Goal: Obtain resource: Download file/media

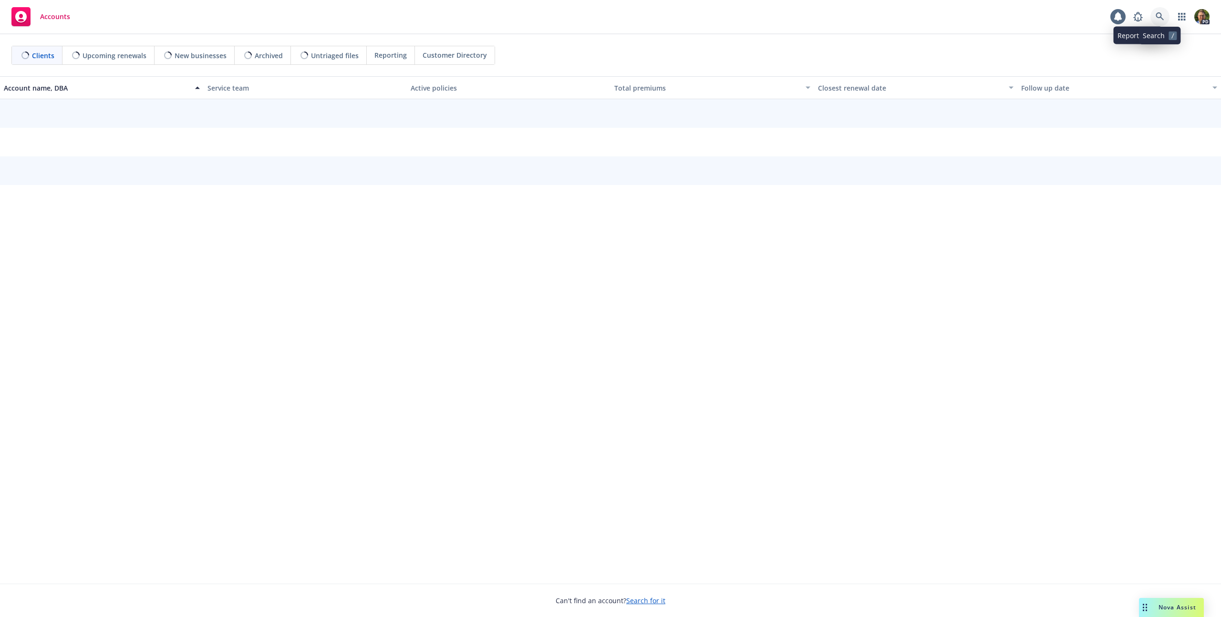
click at [1153, 18] on link at bounding box center [1160, 16] width 19 height 19
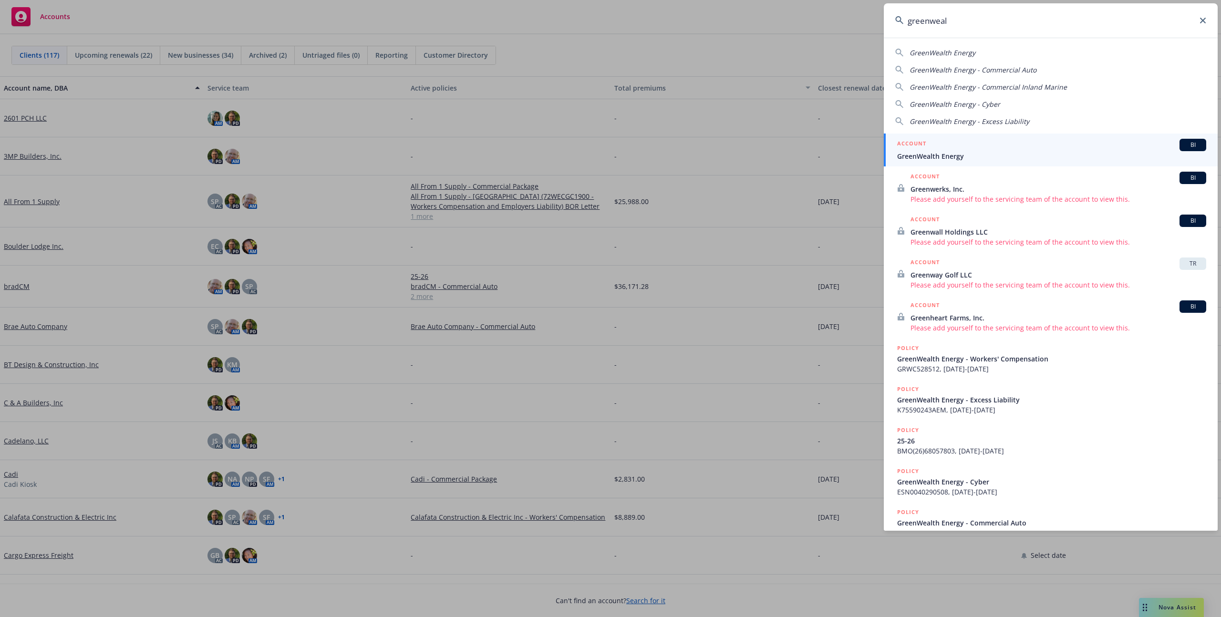
type input "greenweal"
click at [967, 146] on div "ACCOUNT BI" at bounding box center [1051, 145] width 309 height 12
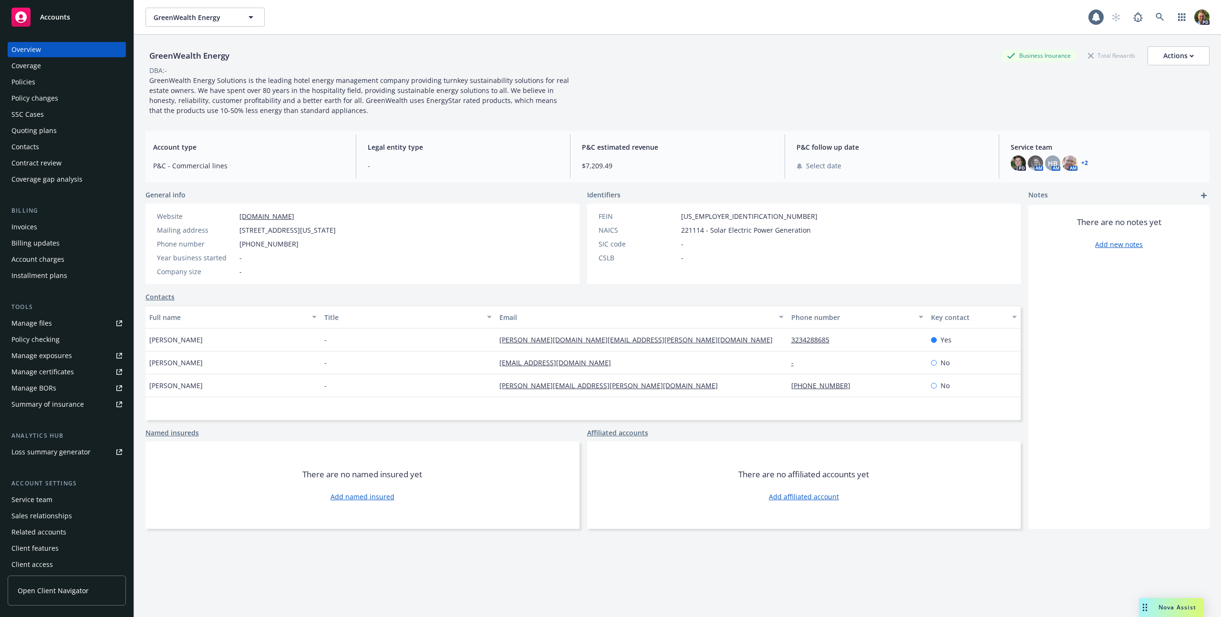
click at [42, 83] on div "Policies" at bounding box center [66, 81] width 111 height 15
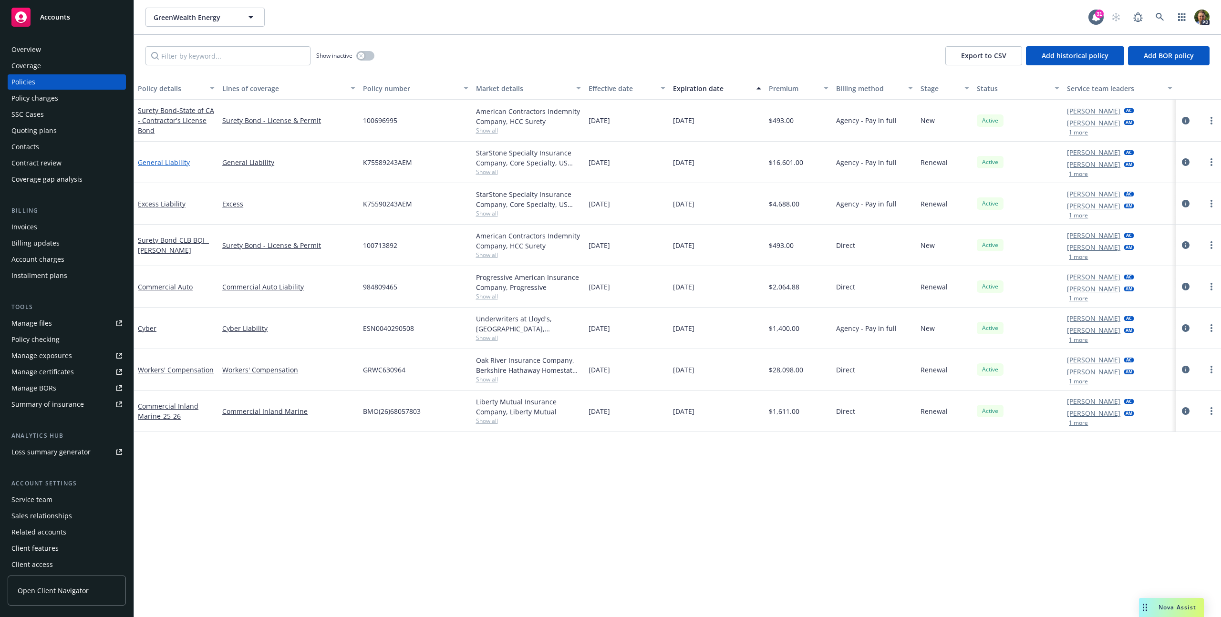
click at [175, 161] on link "General Liability" at bounding box center [164, 162] width 52 height 9
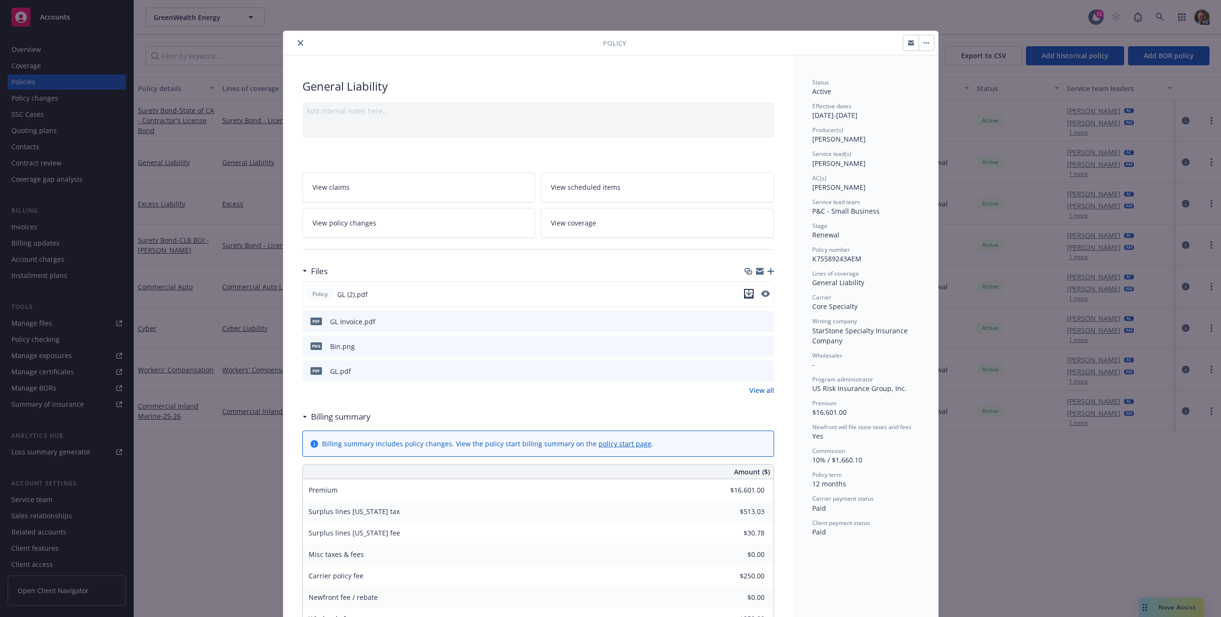
click at [747, 293] on icon "download file" at bounding box center [749, 293] width 6 height 6
click at [945, 24] on div "Policy General Liability Add internal notes here... View claims View scheduled …" at bounding box center [610, 308] width 1221 height 617
click at [300, 40] on button "close" at bounding box center [300, 42] width 11 height 11
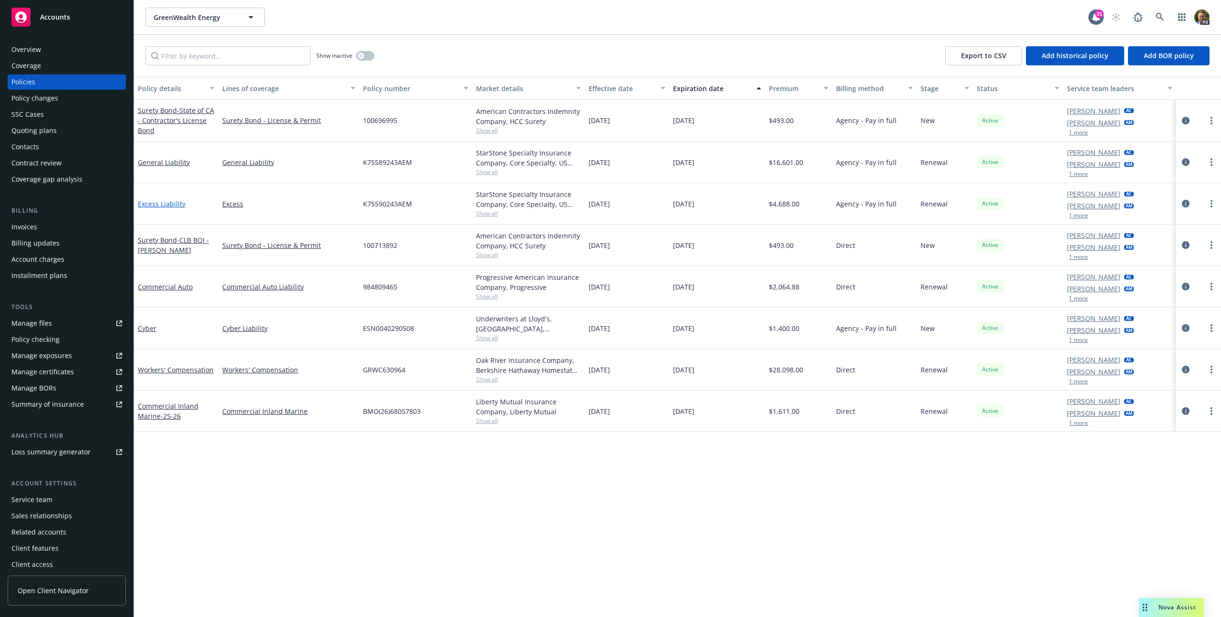
click at [156, 206] on link "Excess Liability" at bounding box center [162, 203] width 48 height 9
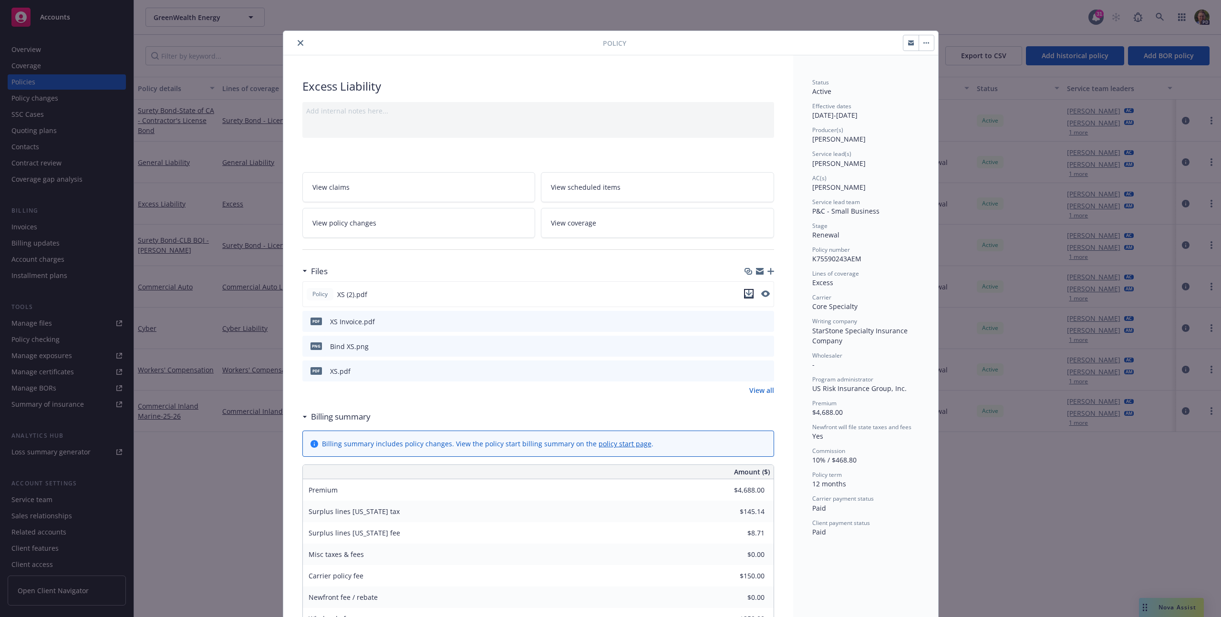
click at [745, 292] on icon "download file" at bounding box center [749, 294] width 8 height 8
click at [973, 28] on div "Policy Excess Liability Add internal notes here... View claims View scheduled i…" at bounding box center [610, 308] width 1221 height 617
click at [289, 44] on div at bounding box center [445, 42] width 316 height 11
click at [295, 43] on button "close" at bounding box center [300, 42] width 11 height 11
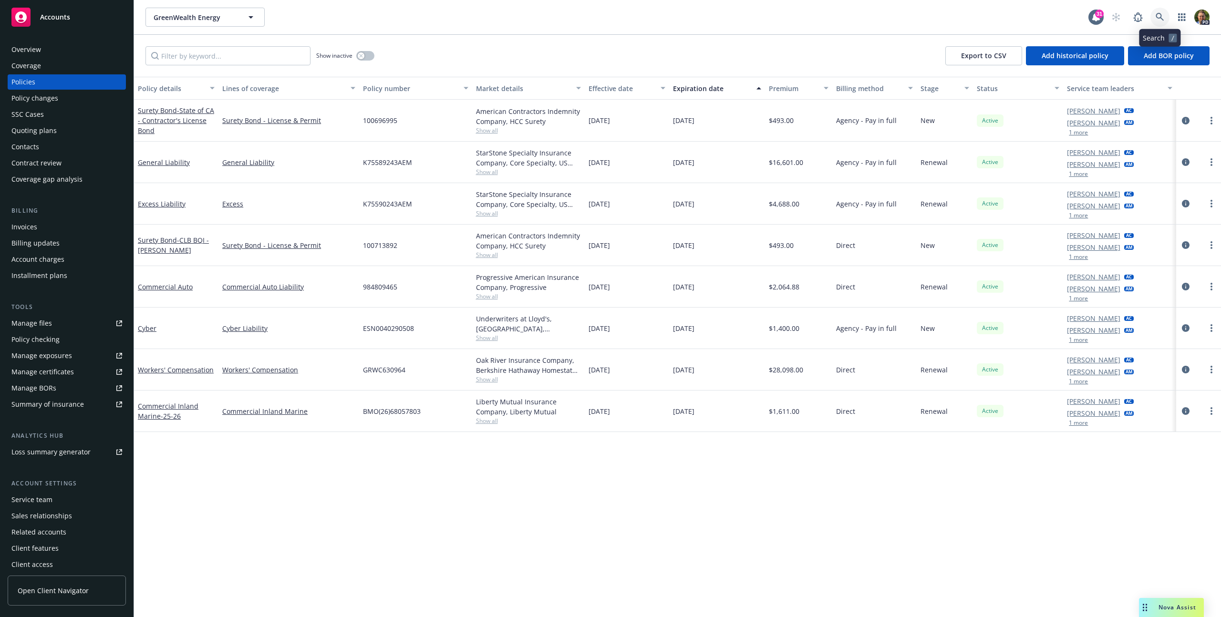
click at [1159, 22] on link at bounding box center [1160, 17] width 19 height 19
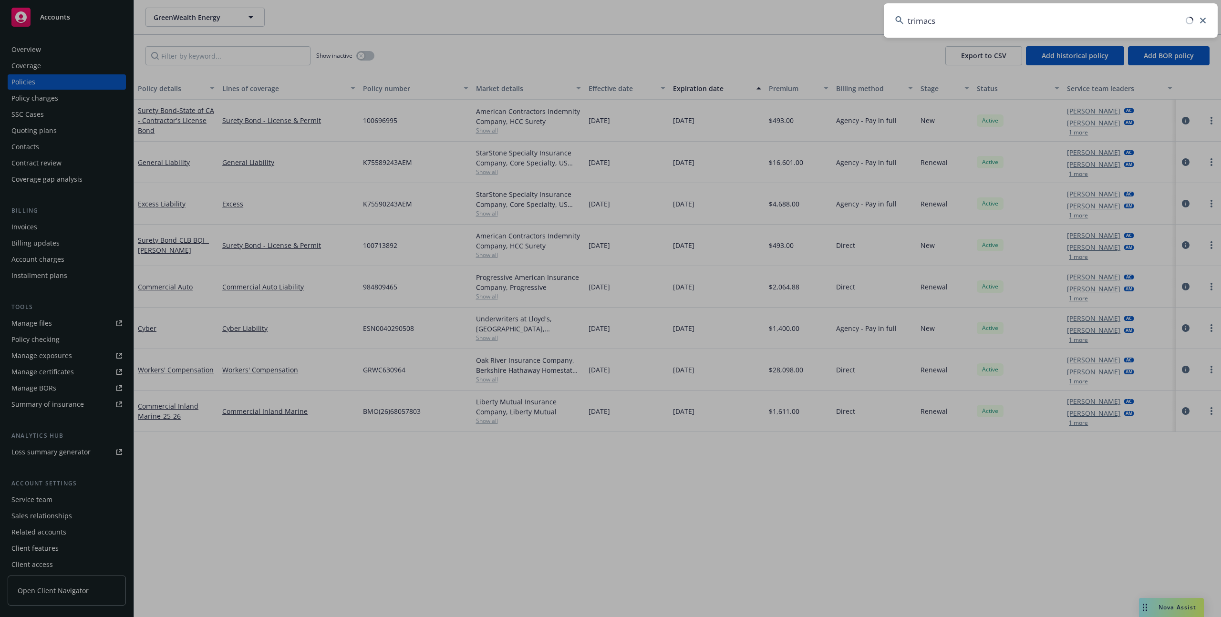
type input "trimacs"
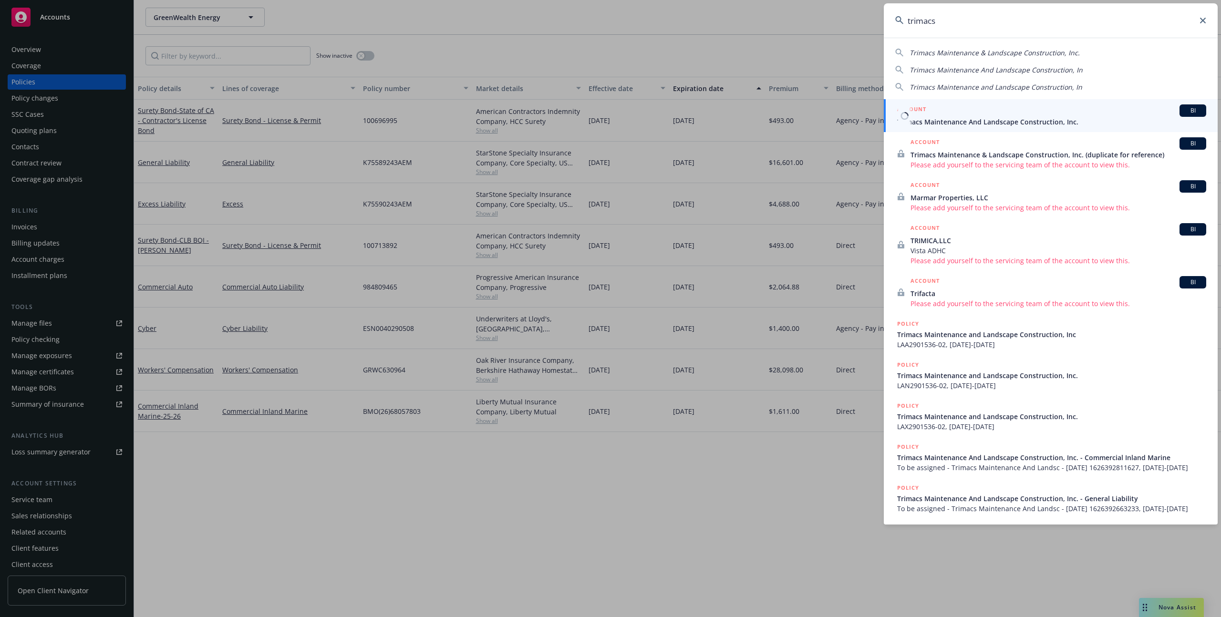
click at [954, 118] on span "Trimacs Maintenance And Landscape Construction, Inc." at bounding box center [1051, 122] width 309 height 10
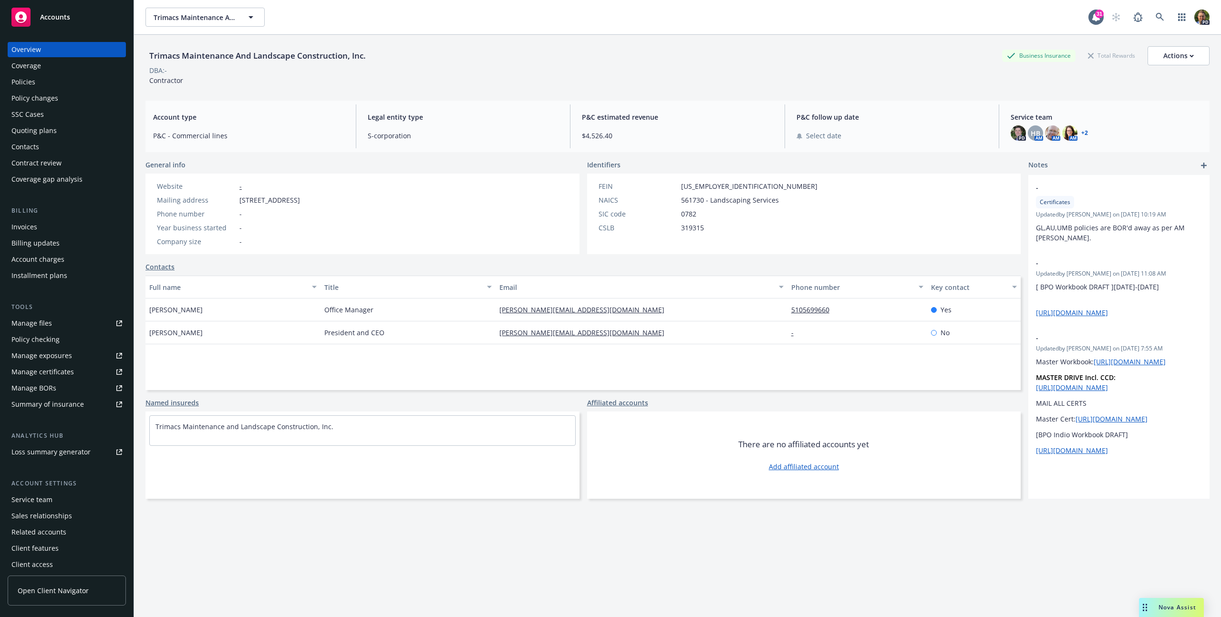
click at [28, 85] on div "Policies" at bounding box center [23, 81] width 24 height 15
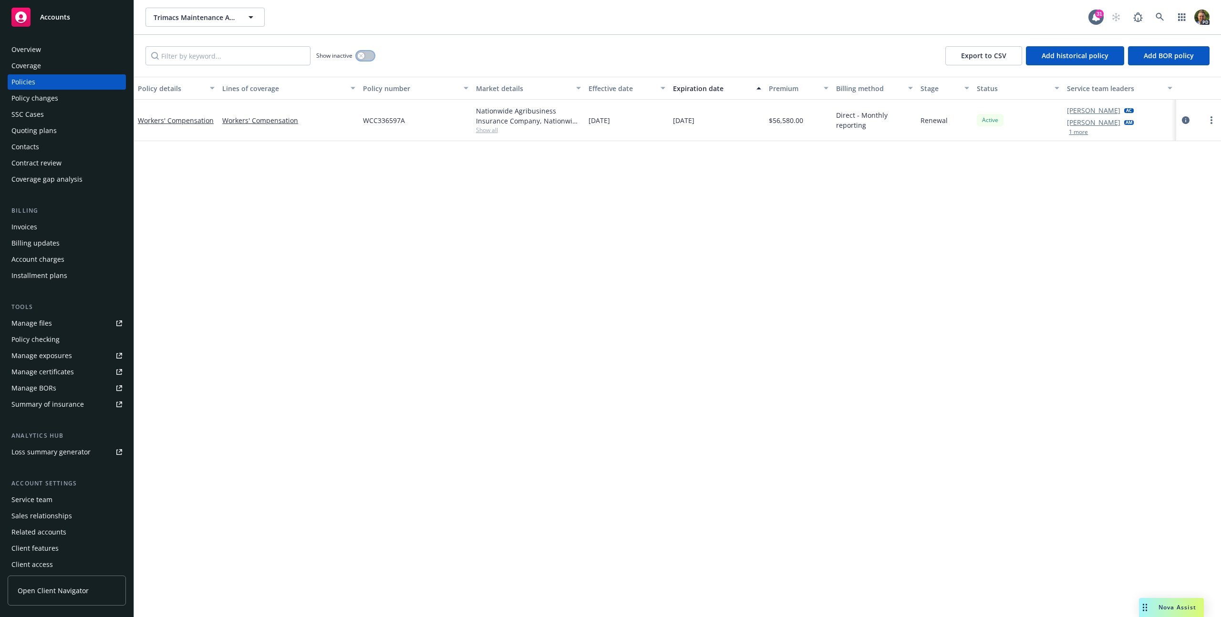
click at [362, 53] on div "button" at bounding box center [361, 55] width 7 height 7
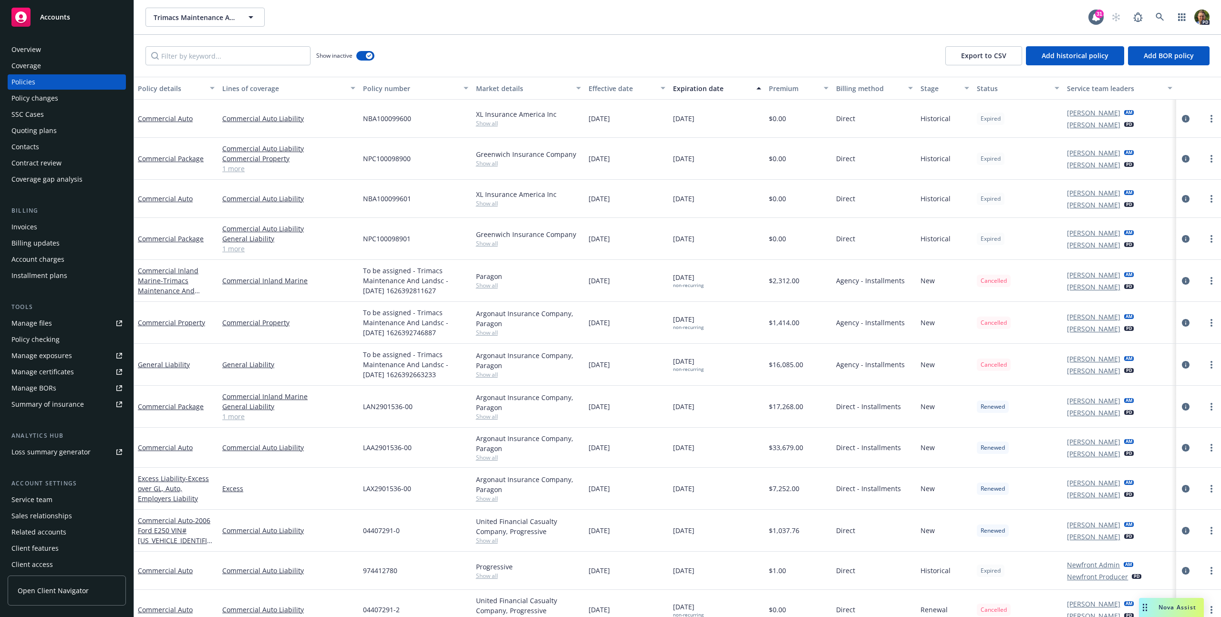
click at [690, 91] on div "Expiration date" at bounding box center [712, 88] width 78 height 10
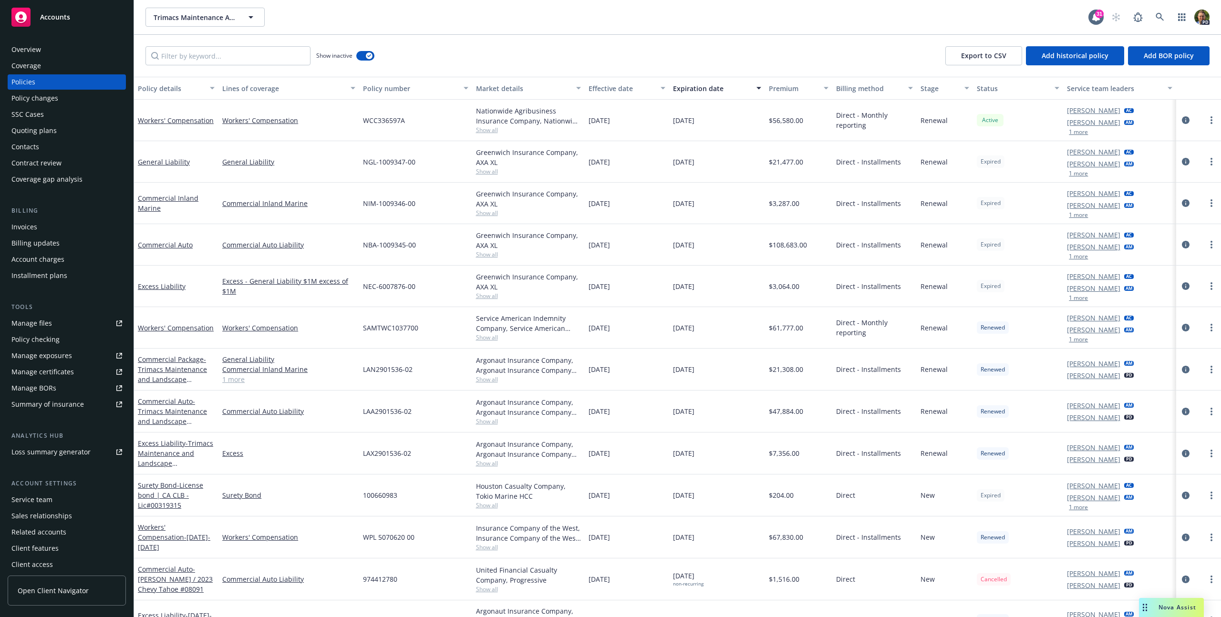
click at [691, 91] on div "Expiration date" at bounding box center [712, 88] width 78 height 10
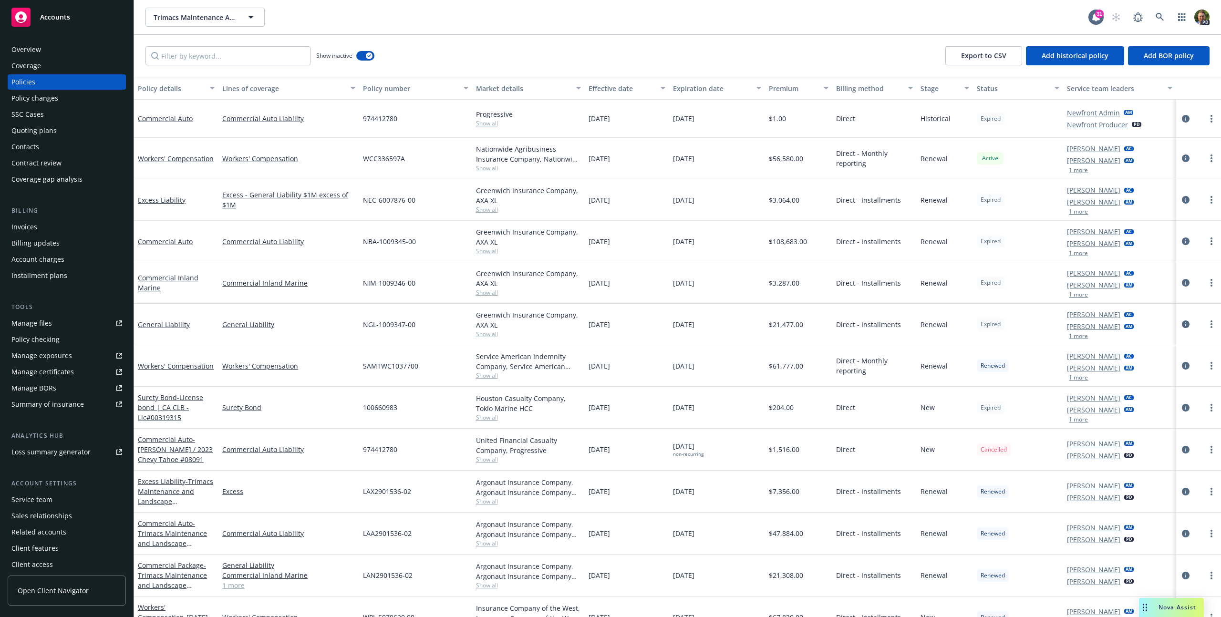
click at [691, 91] on div "Expiration date" at bounding box center [712, 88] width 78 height 10
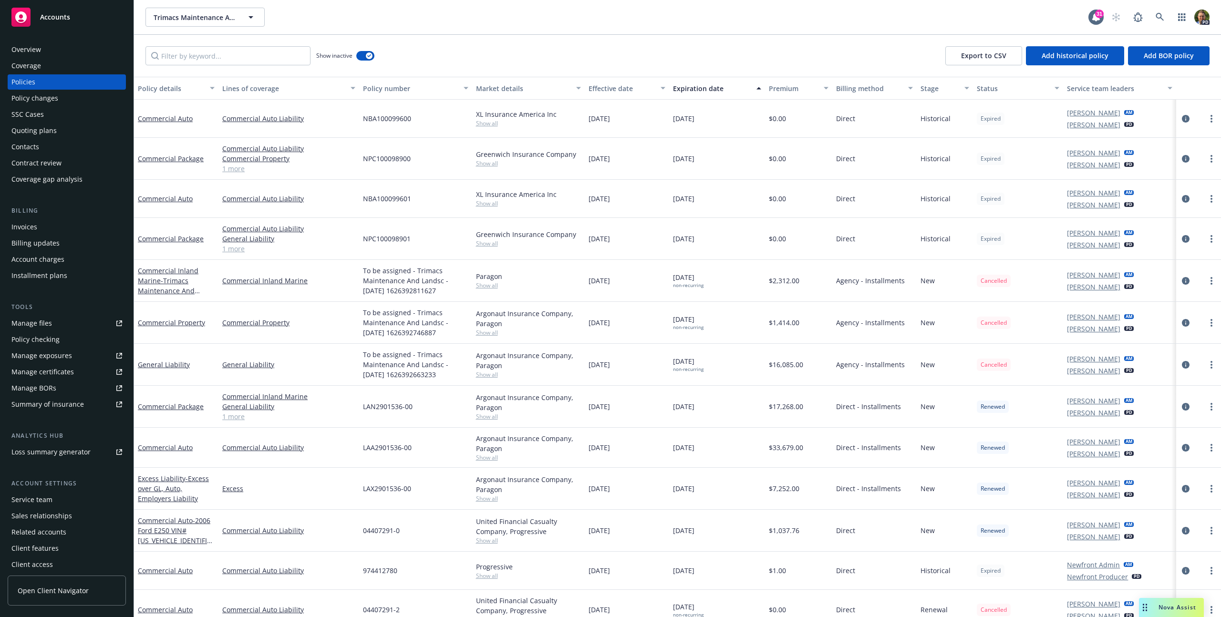
click at [691, 91] on div "Expiration date" at bounding box center [712, 88] width 78 height 10
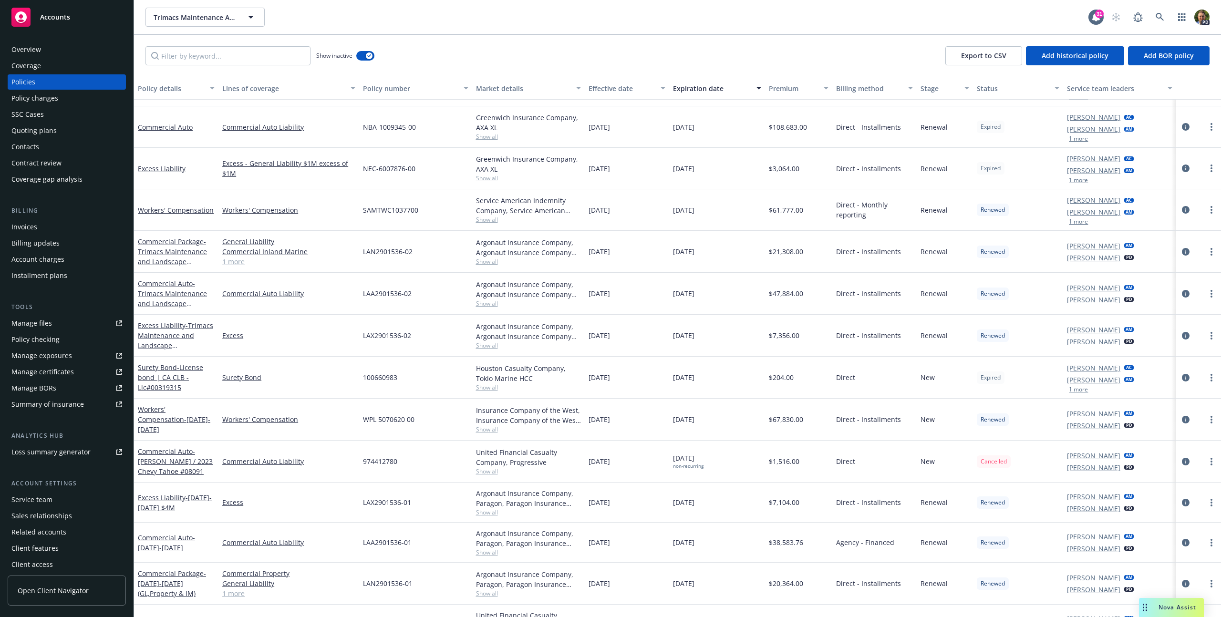
scroll to position [121, 0]
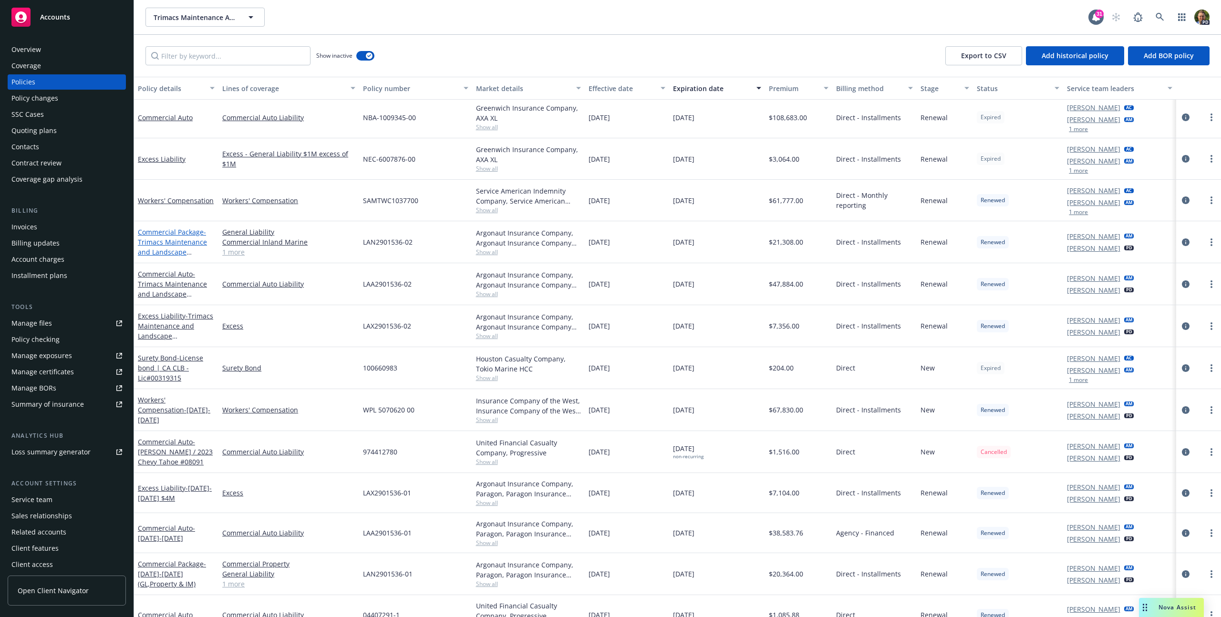
click at [179, 237] on span "- Trimacs Maintenance and Landscape Construction, Inc." at bounding box center [172, 247] width 69 height 39
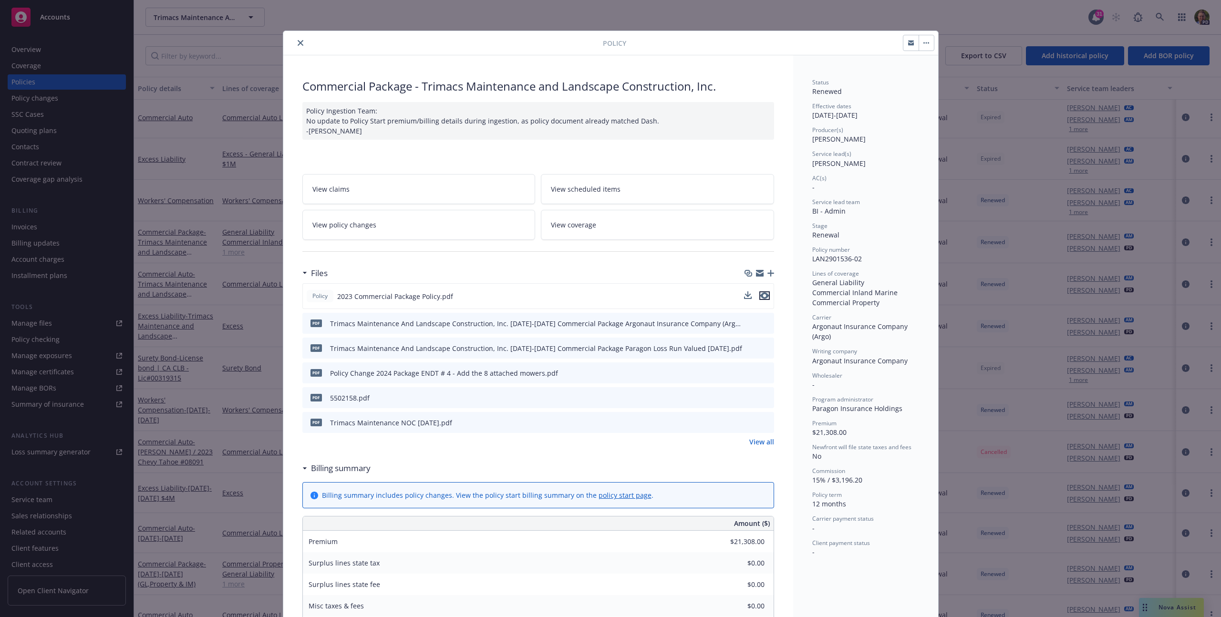
click at [761, 296] on icon "preview file" at bounding box center [765, 295] width 9 height 7
click at [298, 44] on icon "close" at bounding box center [301, 43] width 6 height 6
